Goal: Transaction & Acquisition: Purchase product/service

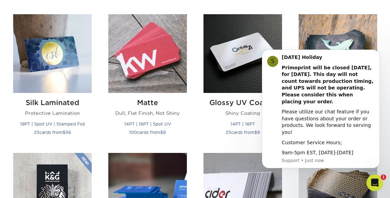
scroll to position [341, 0]
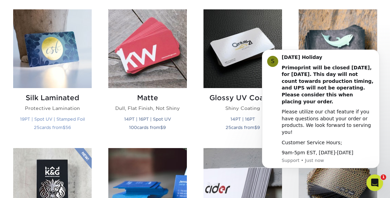
click at [47, 38] on img at bounding box center [52, 48] width 79 height 79
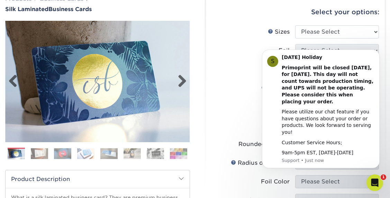
scroll to position [63, 0]
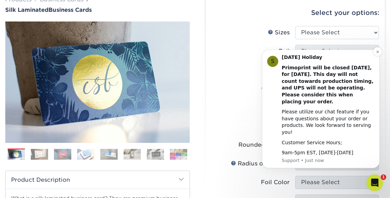
click at [310, 91] on div "Primoprint will be closed Monday, September 1st, for Labor Day. This day will n…" at bounding box center [328, 84] width 93 height 41
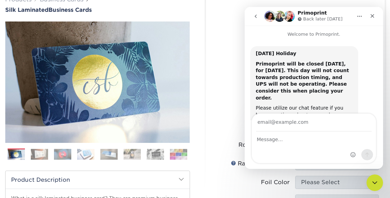
scroll to position [0, 0]
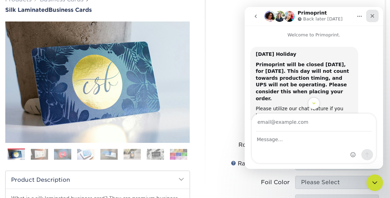
click at [372, 16] on icon "Close" at bounding box center [373, 16] width 6 height 6
